Goal: Find specific page/section: Find specific page/section

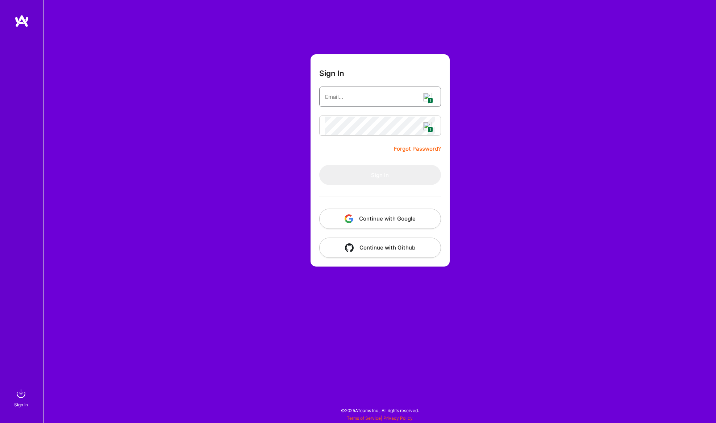
click at [434, 100] on input "email" at bounding box center [380, 97] width 110 height 18
click at [431, 100] on span "1" at bounding box center [429, 100] width 5 height 6
type input "[PERSON_NAME][EMAIL_ADDRESS][DOMAIN_NAME]"
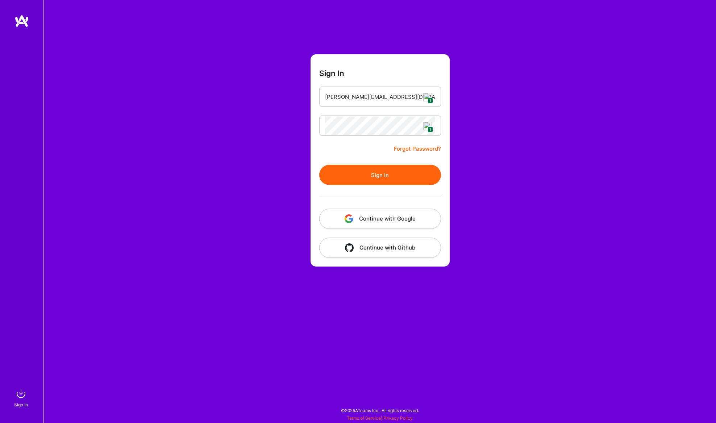
click at [397, 184] on button "Sign In" at bounding box center [380, 175] width 122 height 20
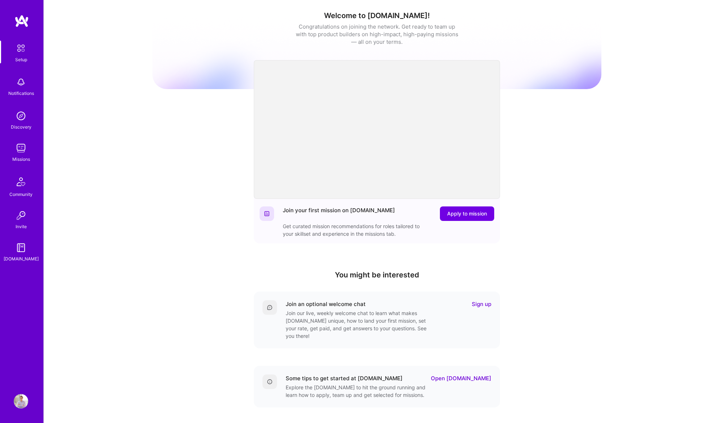
click at [28, 157] on div "Missions" at bounding box center [21, 159] width 18 height 8
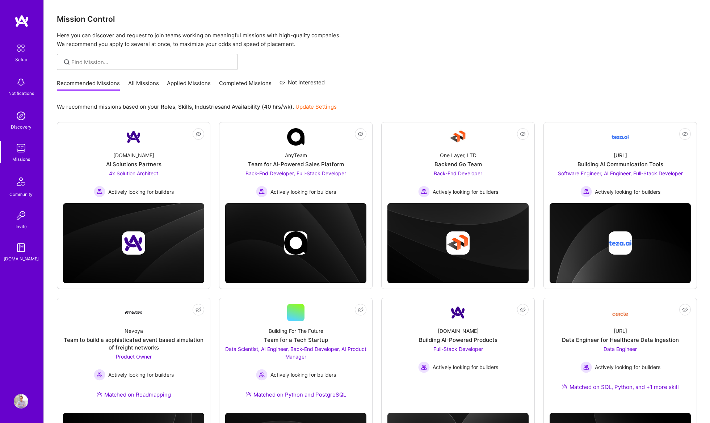
click at [137, 89] on link "All Missions" at bounding box center [143, 85] width 31 height 12
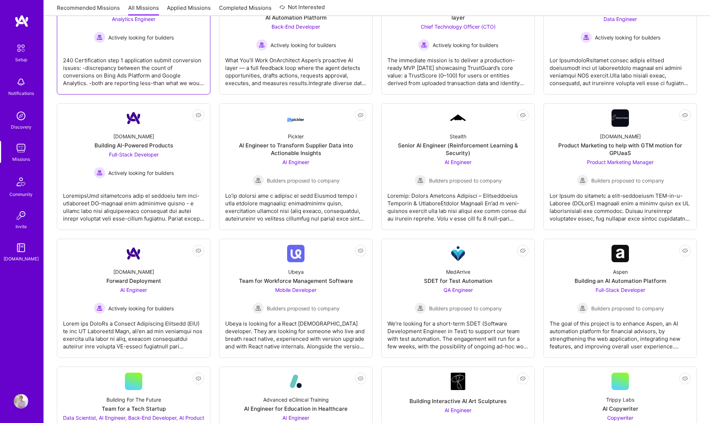
scroll to position [305, 0]
